Goal: Browse casually

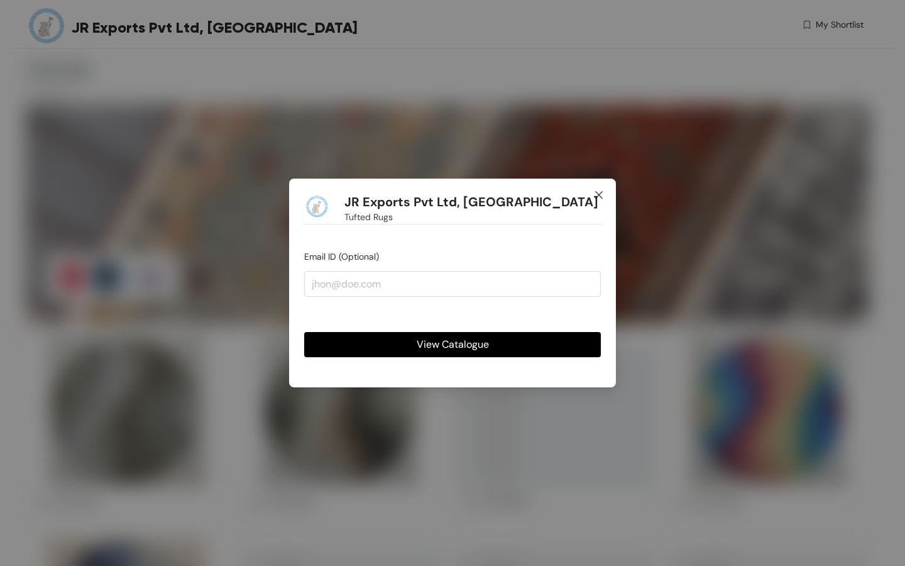
click at [597, 194] on icon "close" at bounding box center [599, 195] width 10 height 10
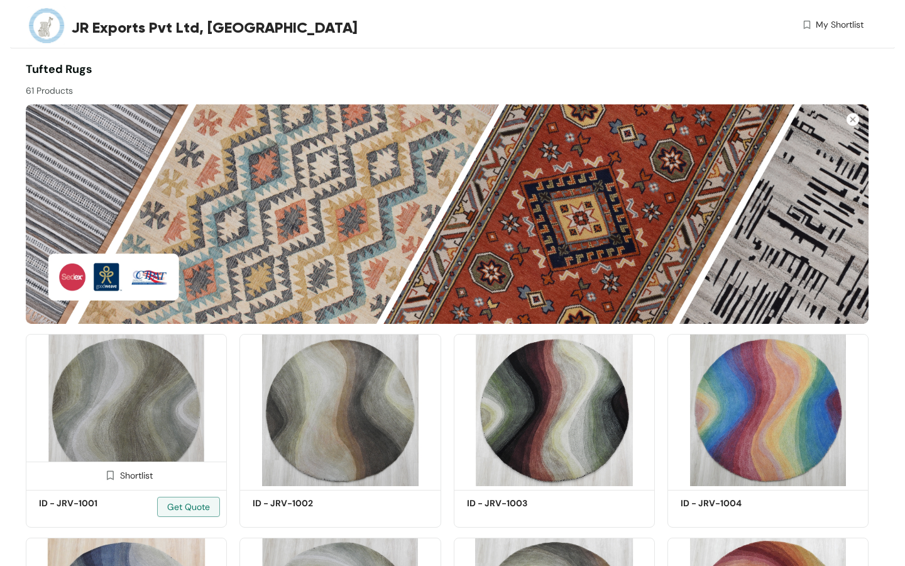
click at [113, 426] on img at bounding box center [126, 410] width 201 height 152
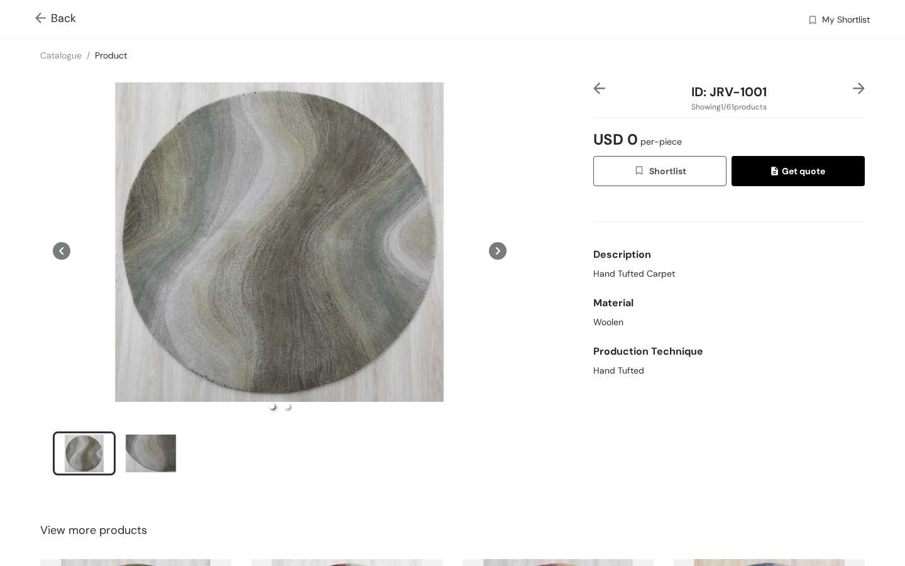
click at [39, 21] on img at bounding box center [43, 19] width 16 height 13
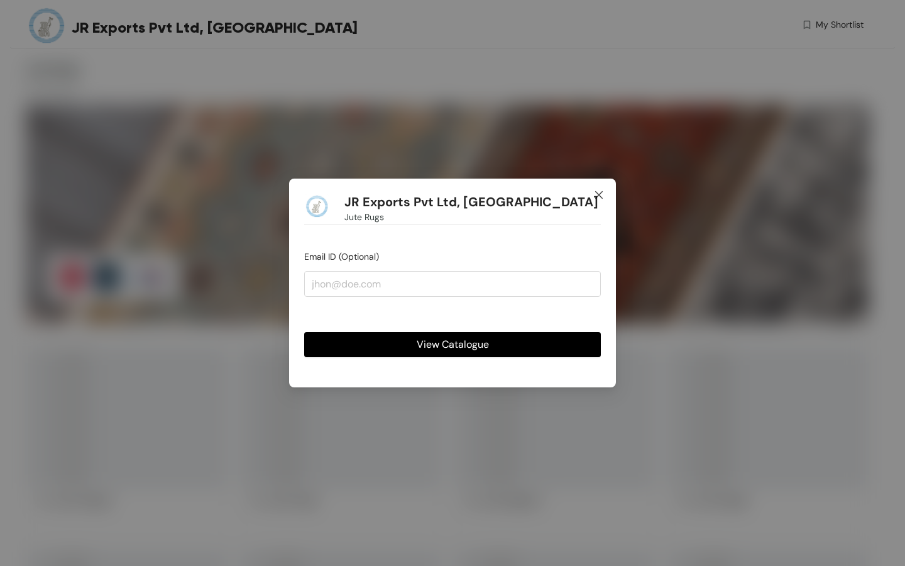
click at [597, 194] on icon "close" at bounding box center [599, 195] width 8 height 8
